Goal: Task Accomplishment & Management: Complete application form

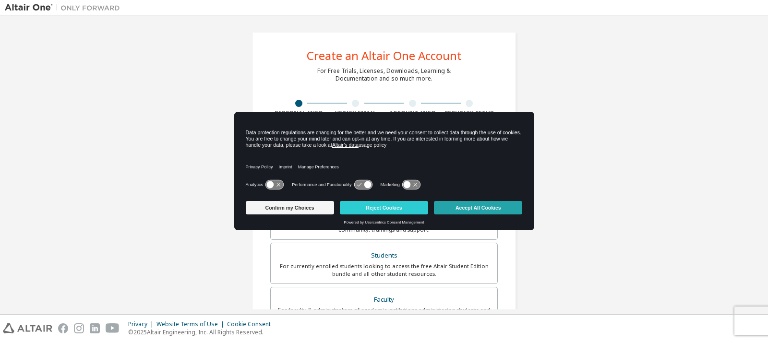
click at [470, 202] on button "Accept All Cookies" at bounding box center [478, 207] width 88 height 13
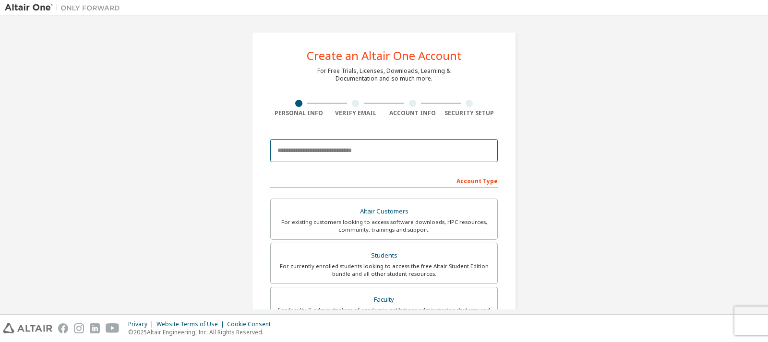
click at [359, 158] on input "email" at bounding box center [384, 150] width 228 height 23
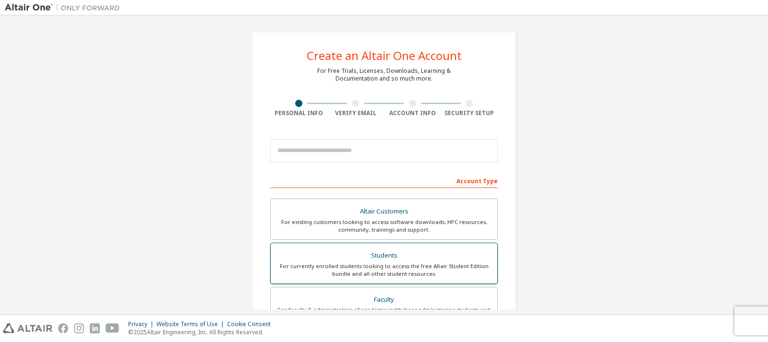
click at [443, 265] on div "For currently enrolled students looking to access the free Altair Student Editi…" at bounding box center [383, 270] width 215 height 15
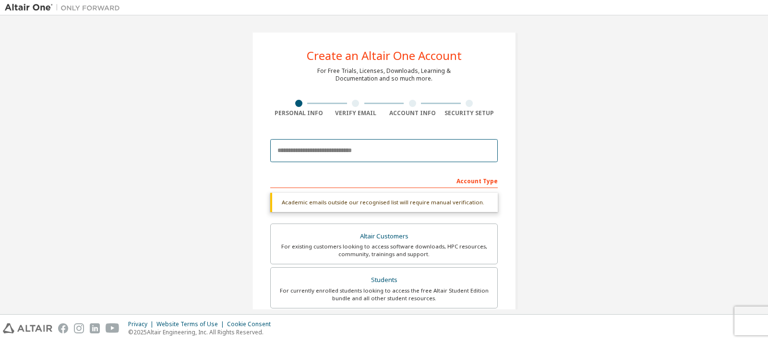
click at [342, 157] on input "email" at bounding box center [384, 150] width 228 height 23
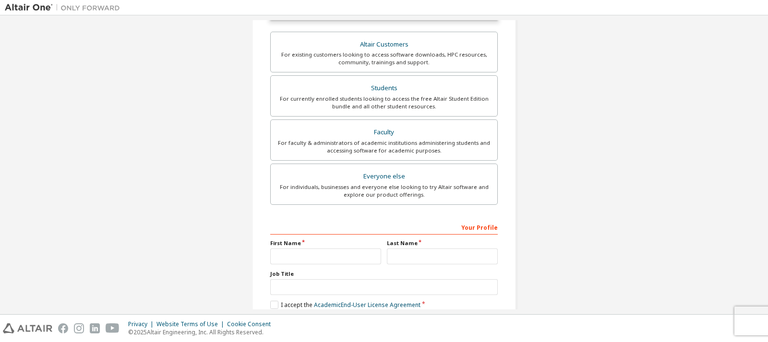
scroll to position [240, 0]
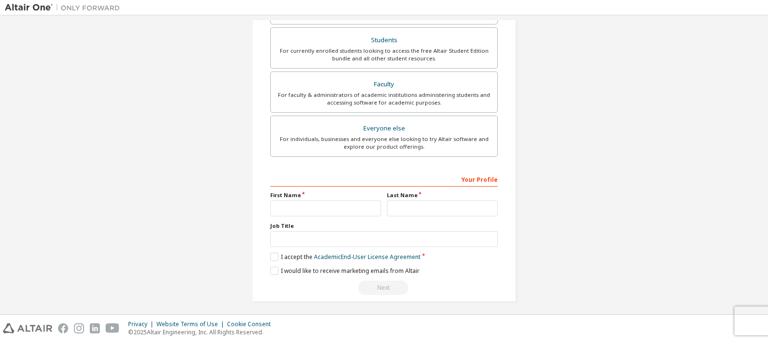
type input "**********"
click at [340, 208] on input "text" at bounding box center [325, 209] width 111 height 16
type input "*"
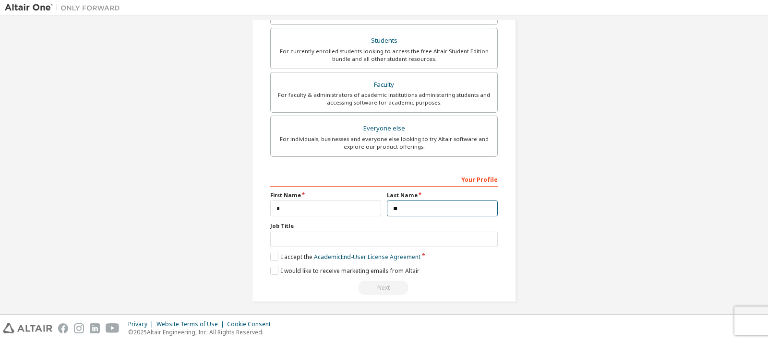
type input "*"
click at [340, 208] on input "*" at bounding box center [325, 209] width 111 height 16
type input "***"
click at [447, 206] on input "text" at bounding box center [442, 209] width 111 height 16
type input "*****"
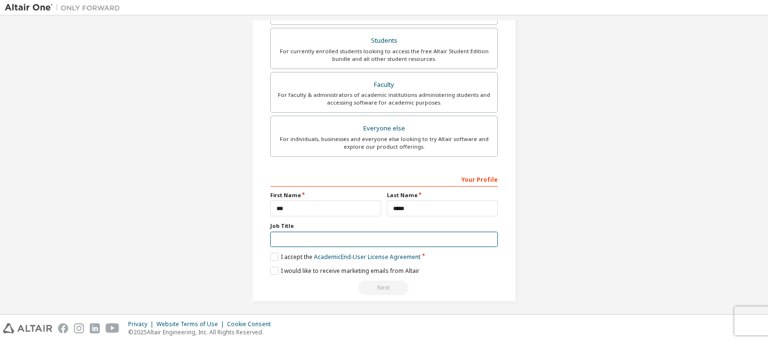
click at [412, 240] on input "text" at bounding box center [384, 240] width 228 height 16
type input "*"
type input "*******"
click at [270, 254] on label "I accept the Academic End-User License Agreement" at bounding box center [345, 257] width 150 height 8
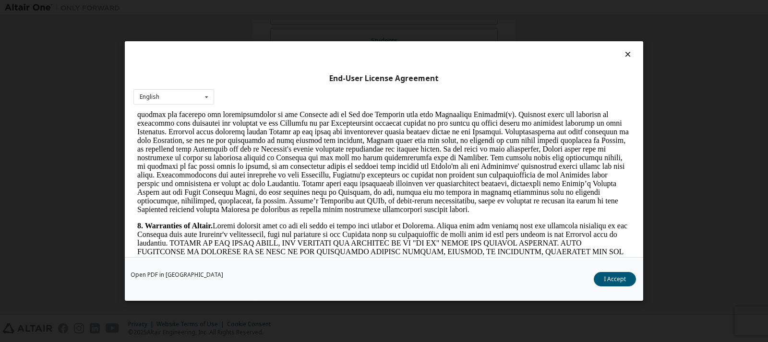
scroll to position [1248, 0]
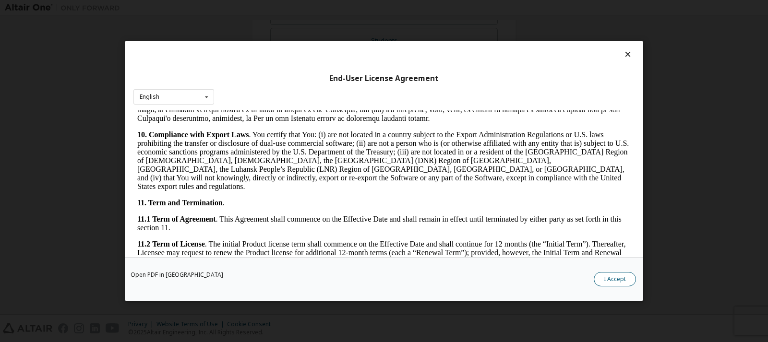
click at [614, 283] on button "I Accept" at bounding box center [615, 279] width 42 height 14
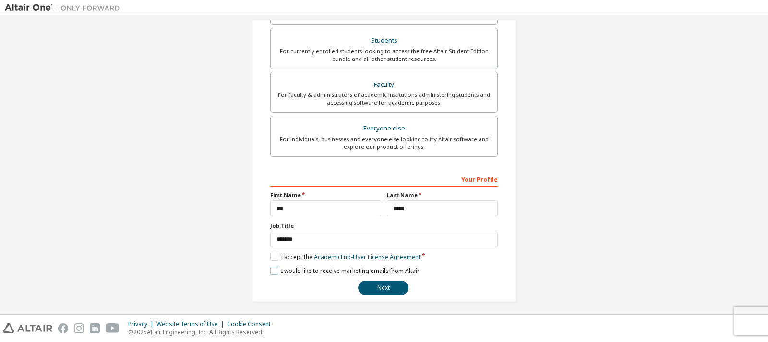
click at [272, 269] on label "I would like to receive marketing emails from Altair" at bounding box center [344, 271] width 149 height 8
click at [272, 273] on label "I would like to receive marketing emails from Altair" at bounding box center [344, 271] width 149 height 8
click at [391, 285] on button "Next" at bounding box center [383, 288] width 50 height 14
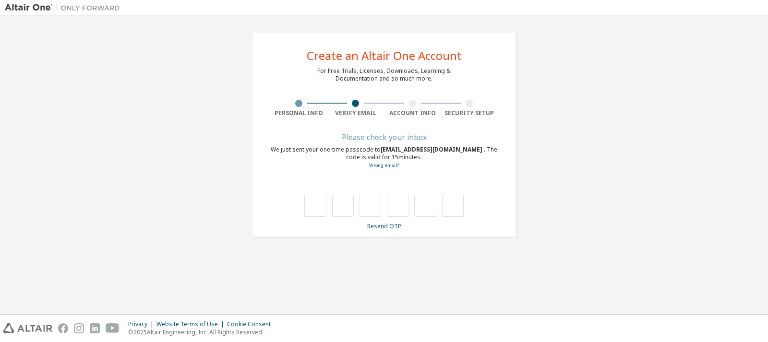
scroll to position [0, 0]
type input "*"
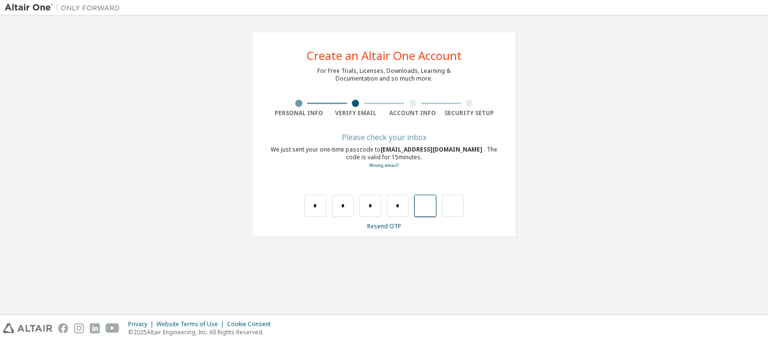
type input "*"
